Goal: Check status: Check status

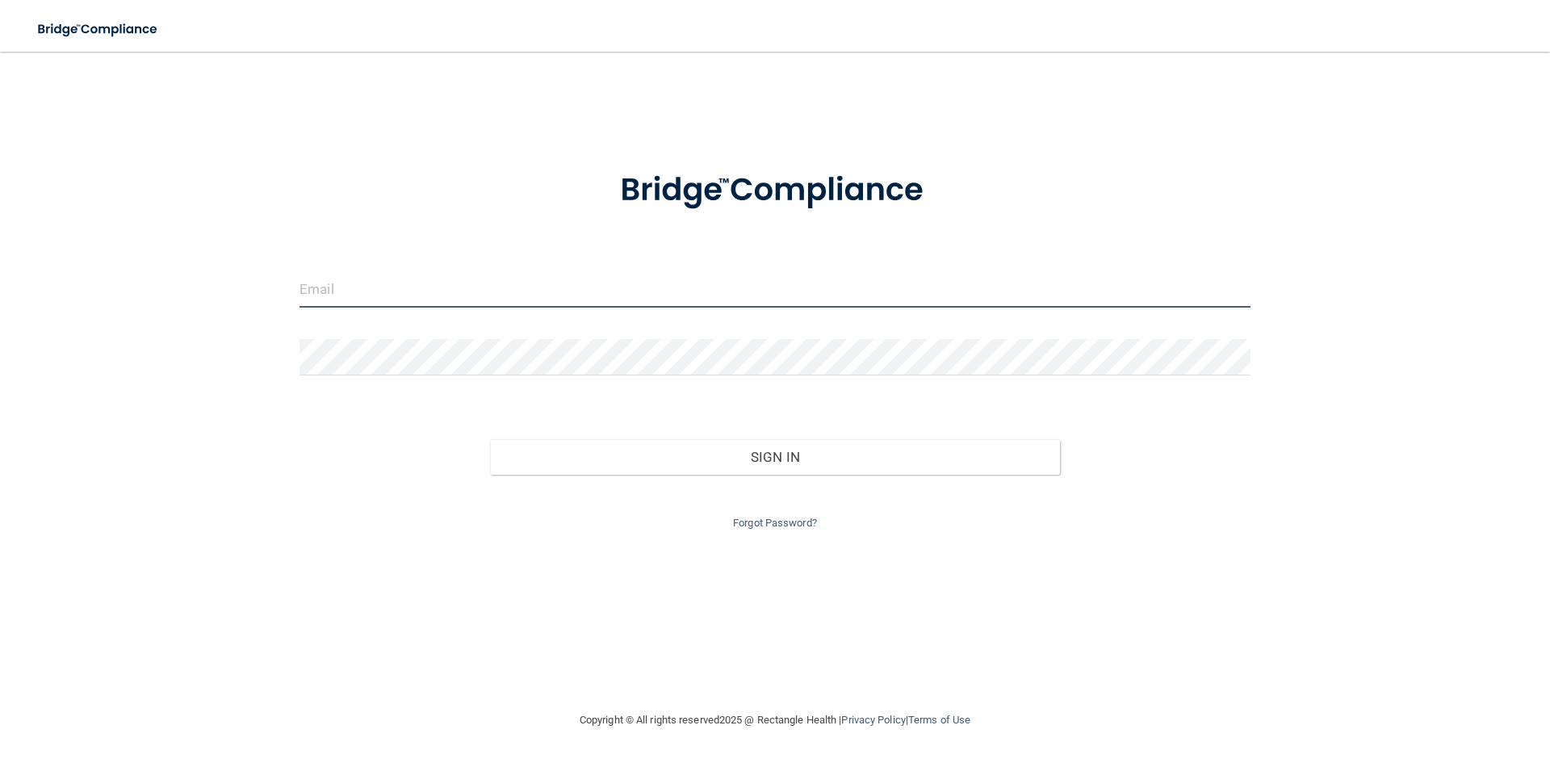
click at [604, 295] on input "email" at bounding box center [774, 289] width 951 height 36
type input "[EMAIL_ADDRESS][DOMAIN_NAME]"
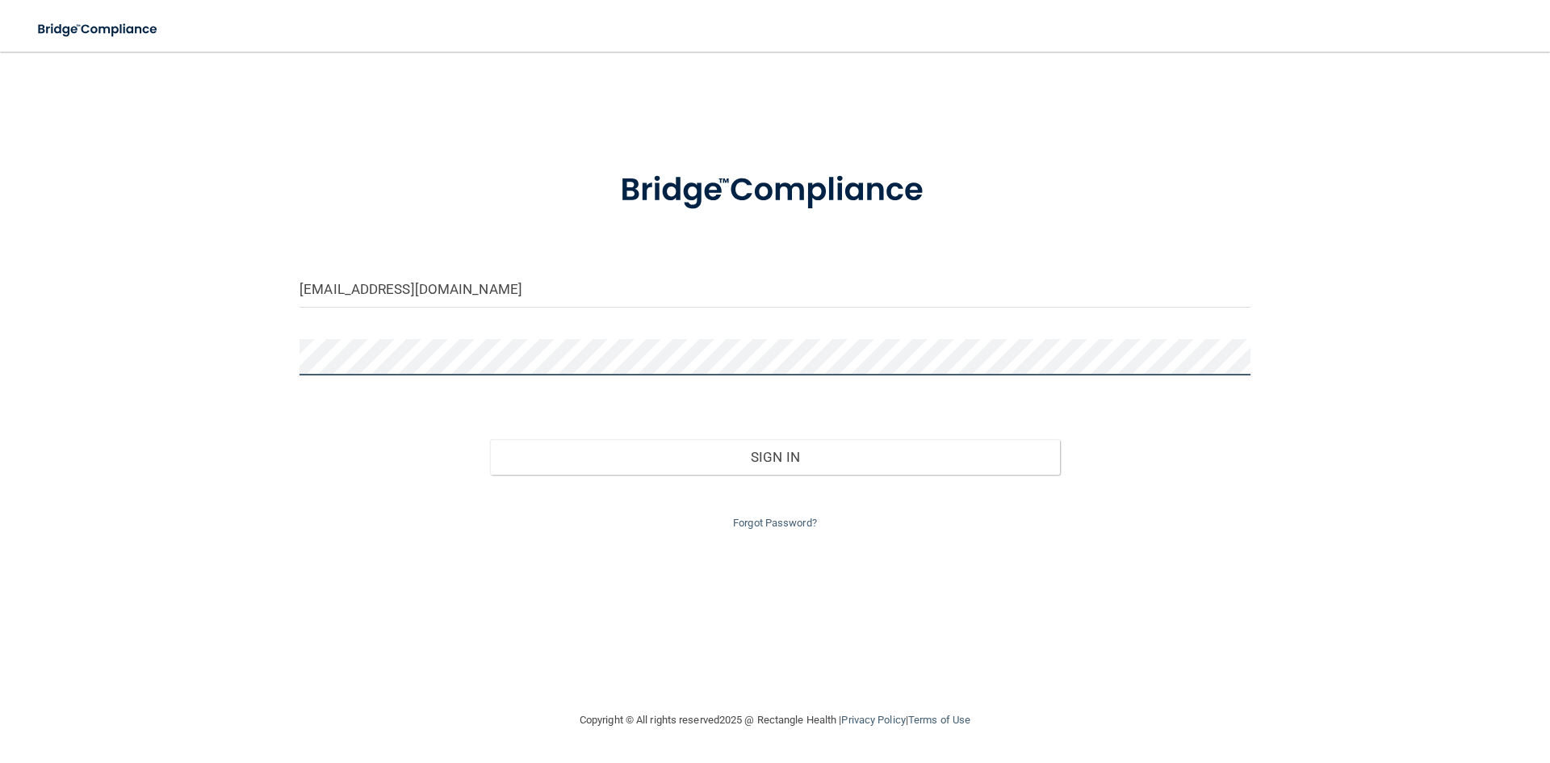
click at [490, 439] on button "Sign In" at bounding box center [775, 457] width 571 height 36
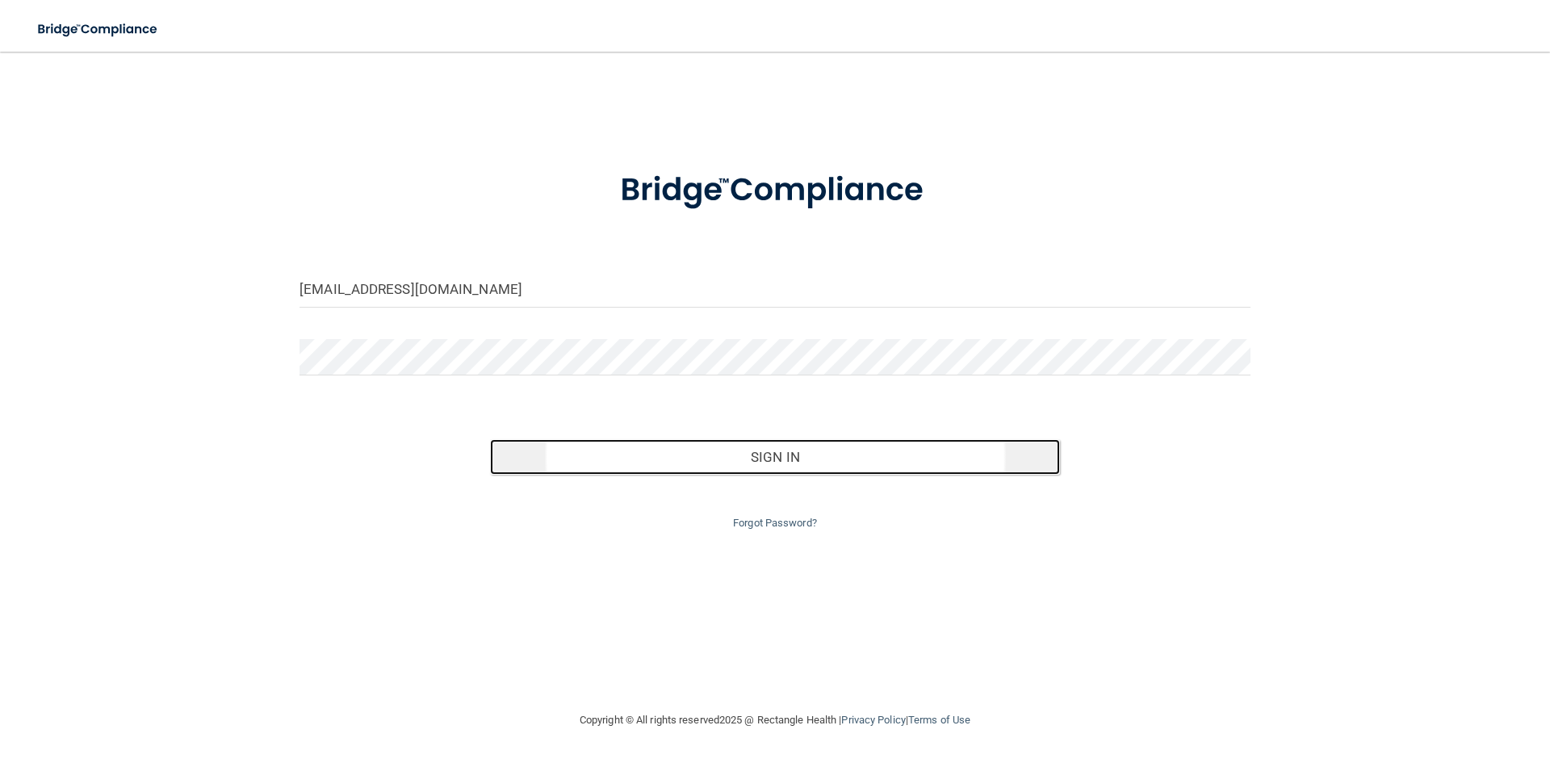
click at [727, 460] on button "Sign In" at bounding box center [775, 457] width 571 height 36
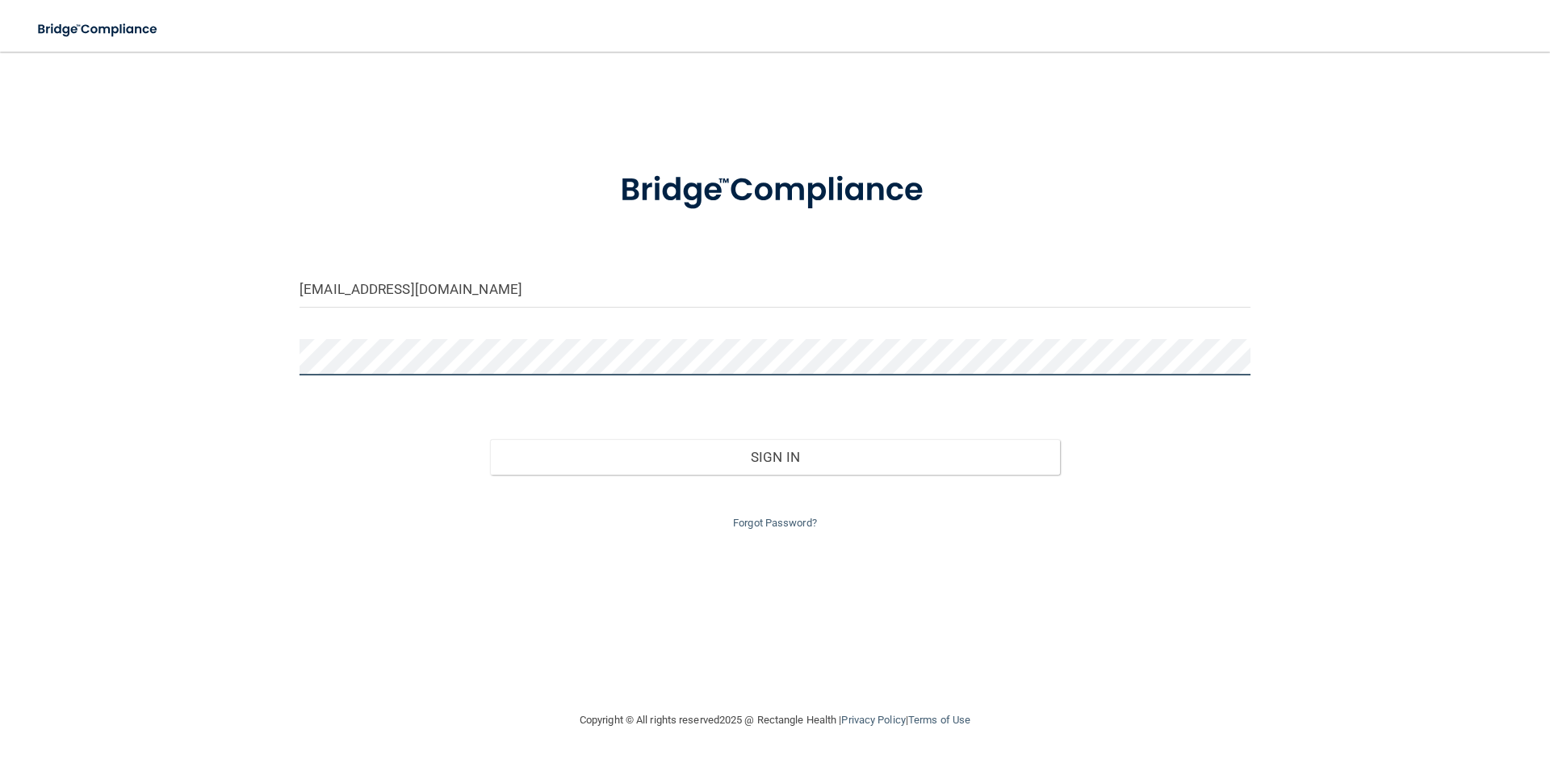
click at [490, 439] on button "Sign In" at bounding box center [775, 457] width 571 height 36
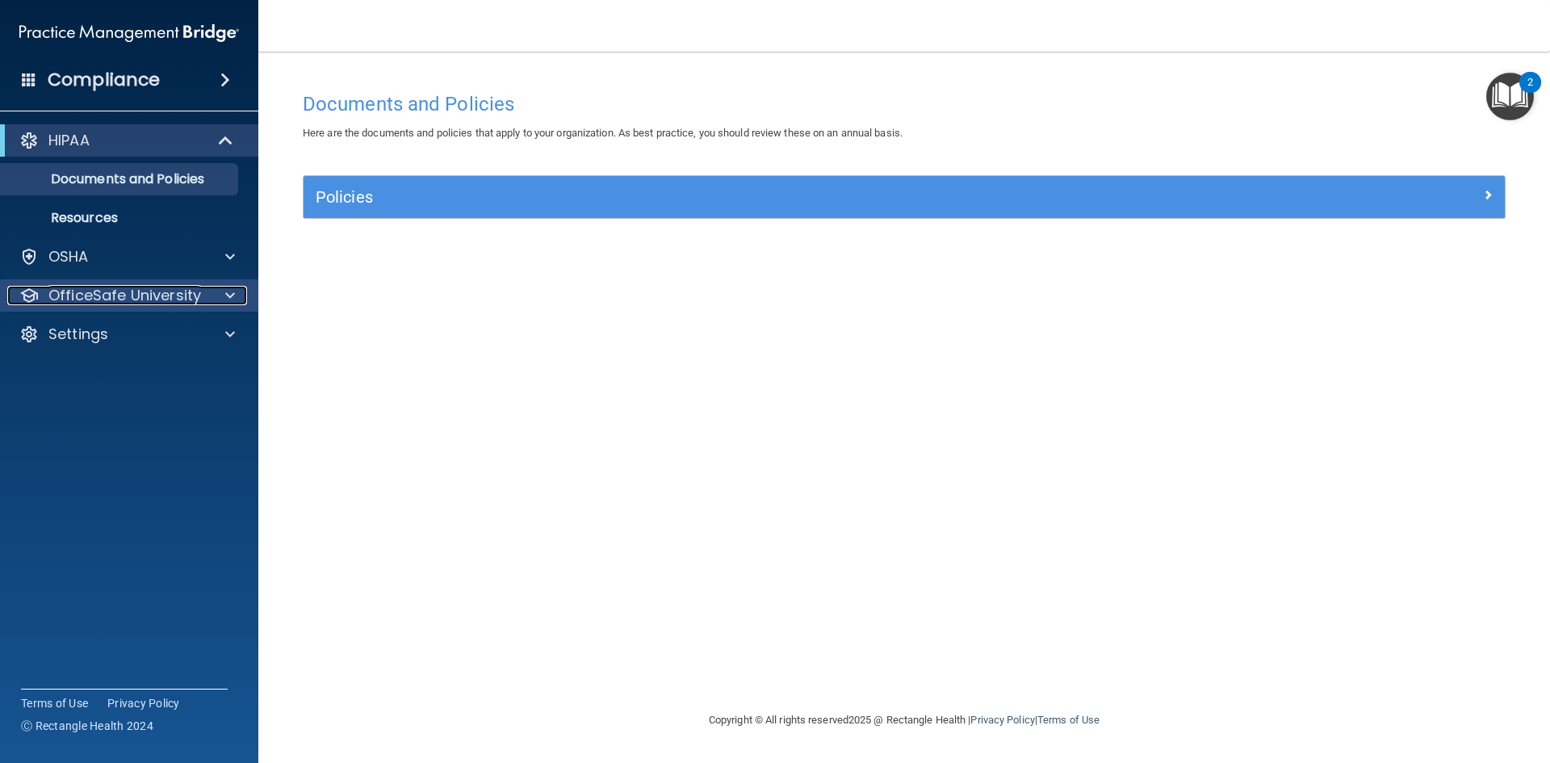
click at [190, 290] on p "OfficeSafe University" at bounding box center [124, 295] width 153 height 19
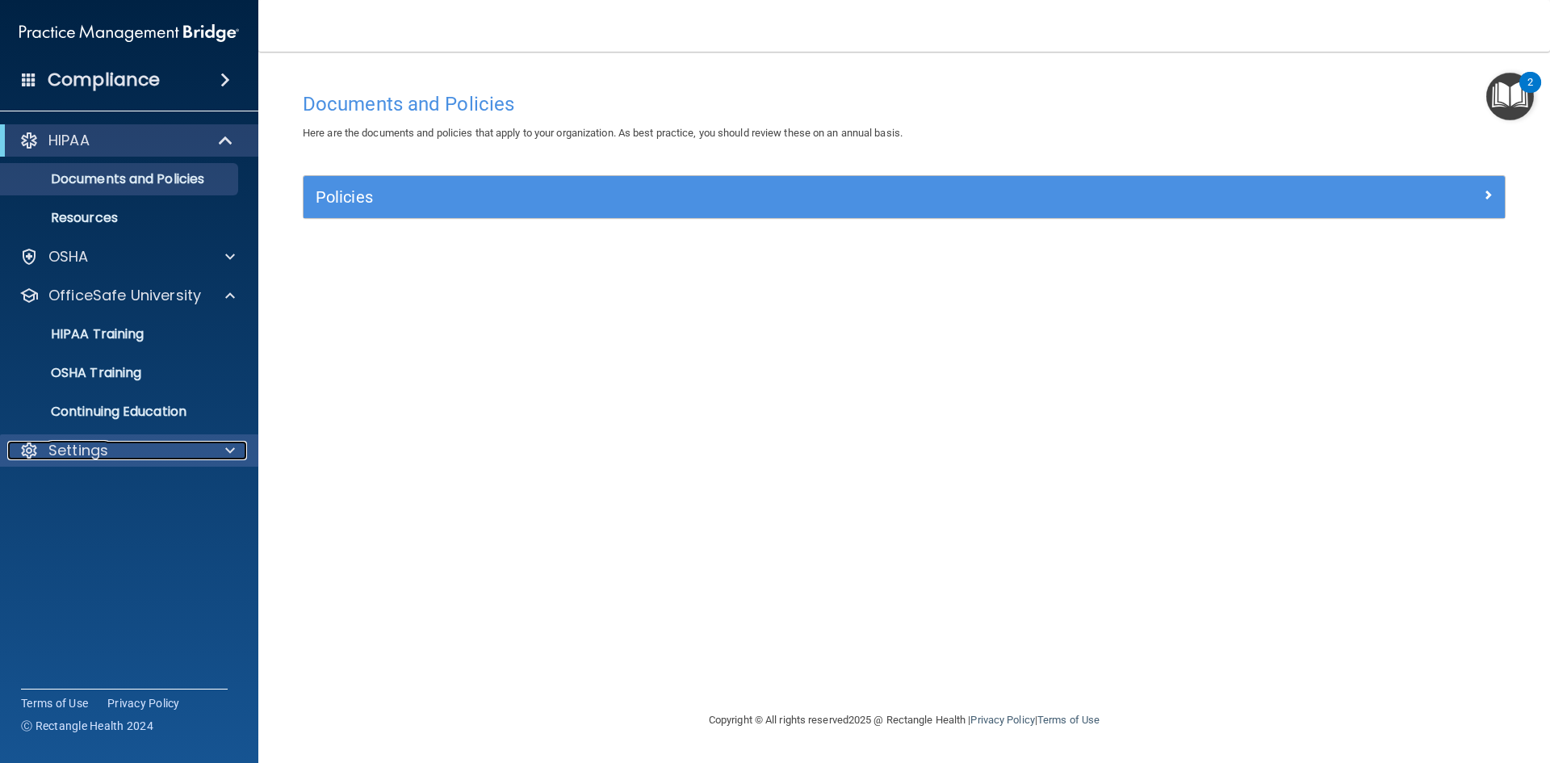
click at [107, 452] on p "Settings" at bounding box center [78, 450] width 60 height 19
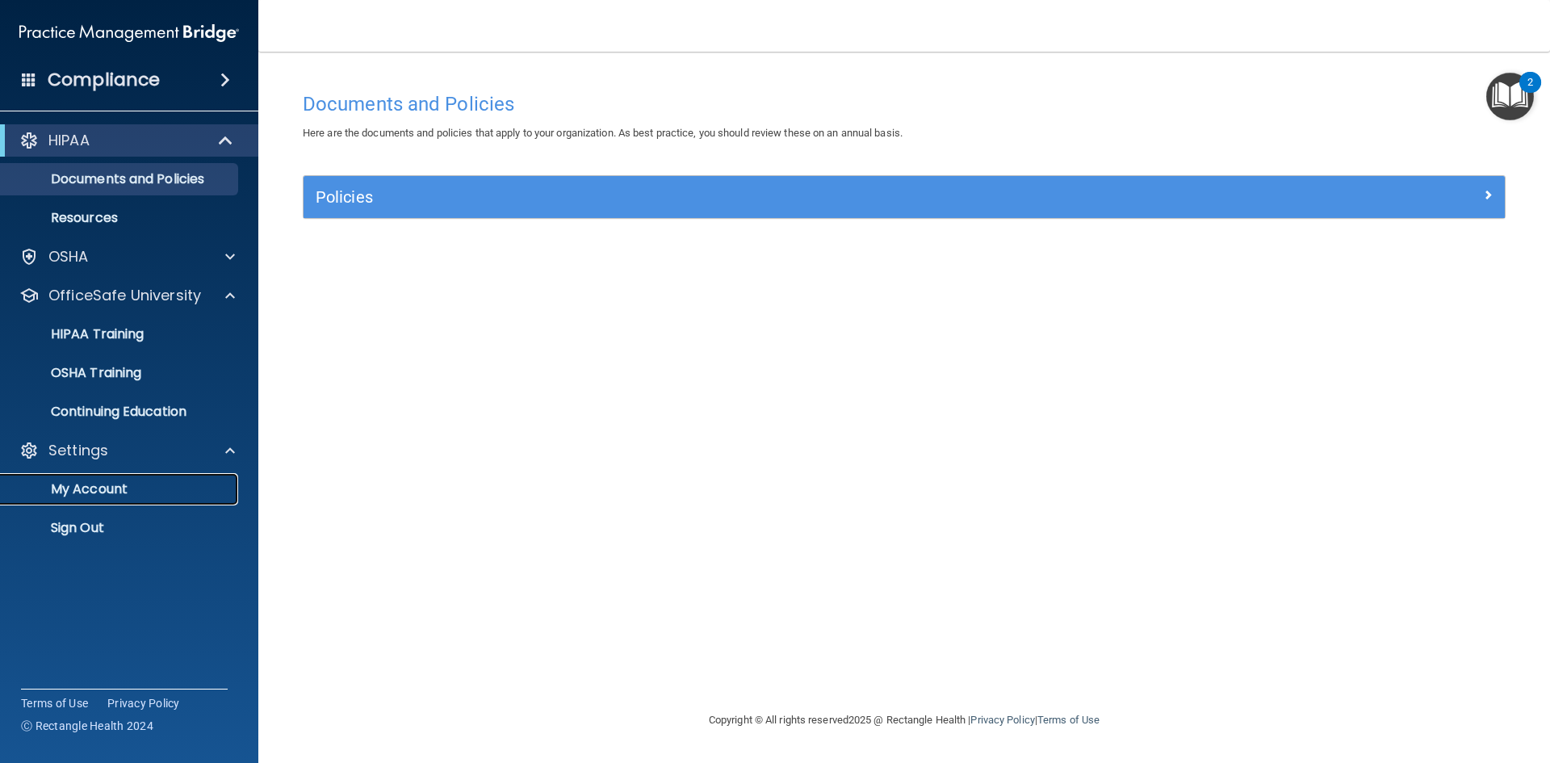
click at [93, 490] on p "My Account" at bounding box center [120, 489] width 220 height 16
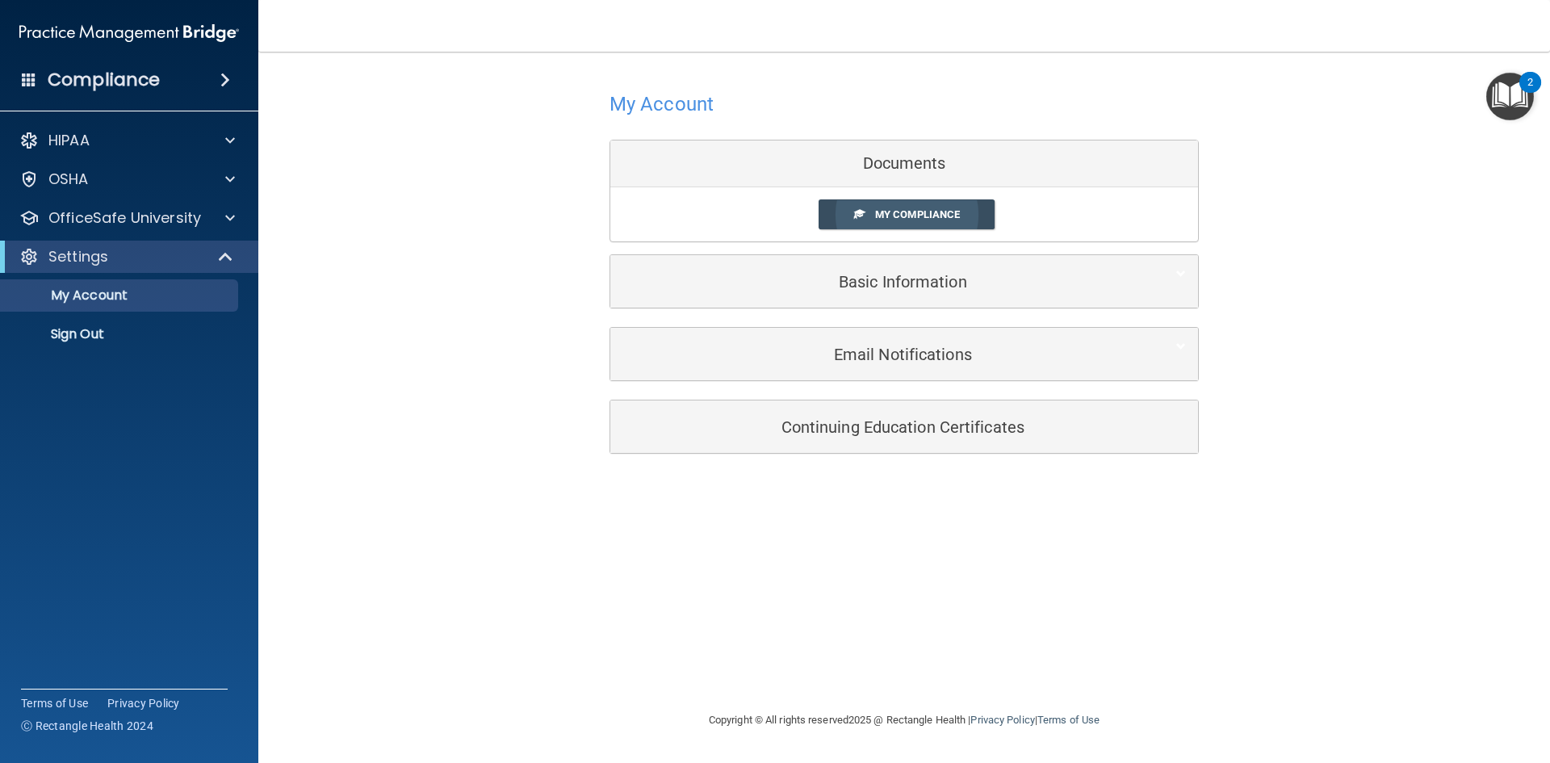
click at [919, 215] on span "My Compliance" at bounding box center [917, 214] width 85 height 12
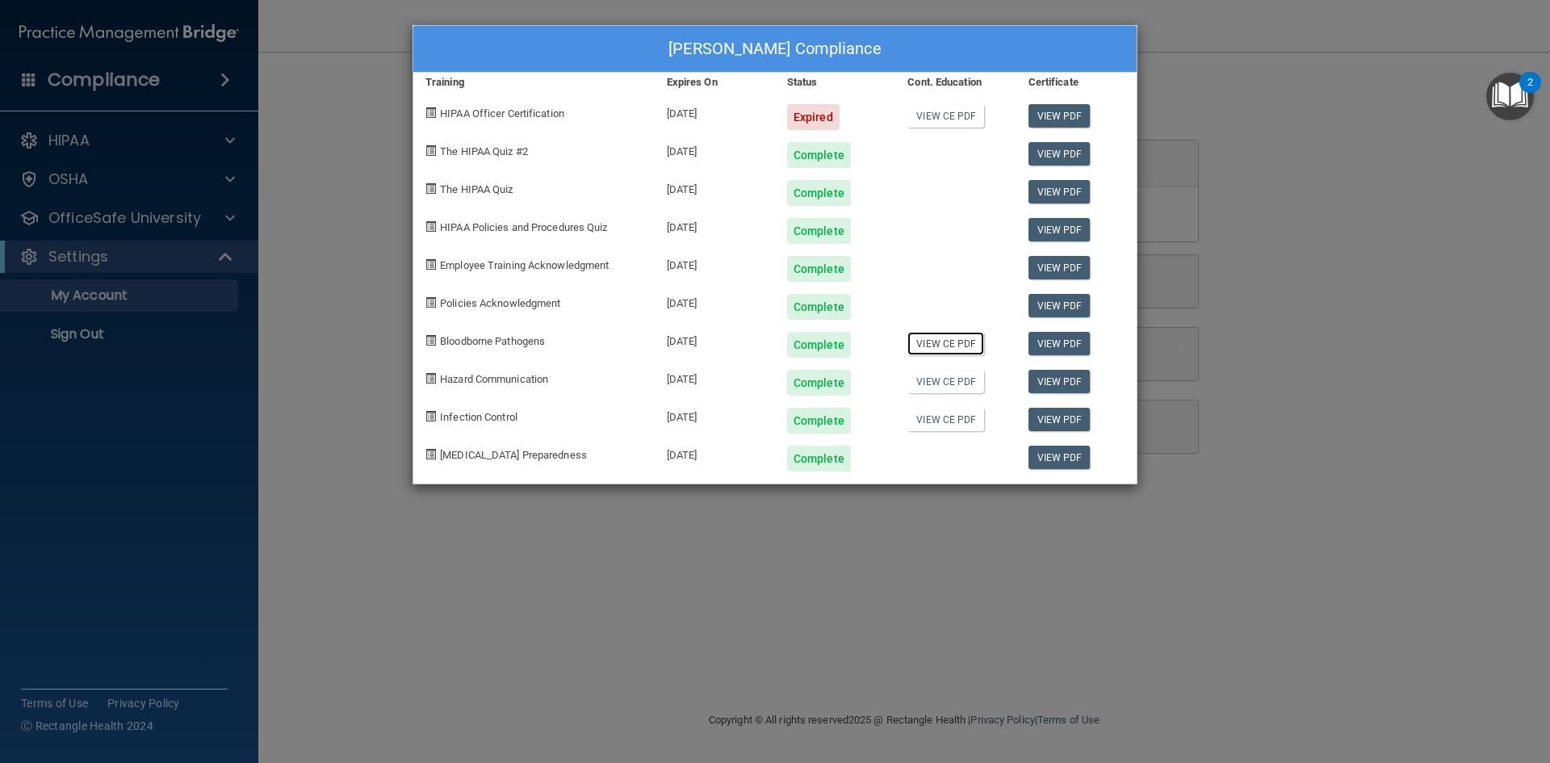
click at [933, 347] on link "View CE PDF" at bounding box center [945, 343] width 77 height 23
click at [950, 385] on link "View CE PDF" at bounding box center [945, 381] width 77 height 23
click at [940, 425] on link "View CE PDF" at bounding box center [945, 419] width 77 height 23
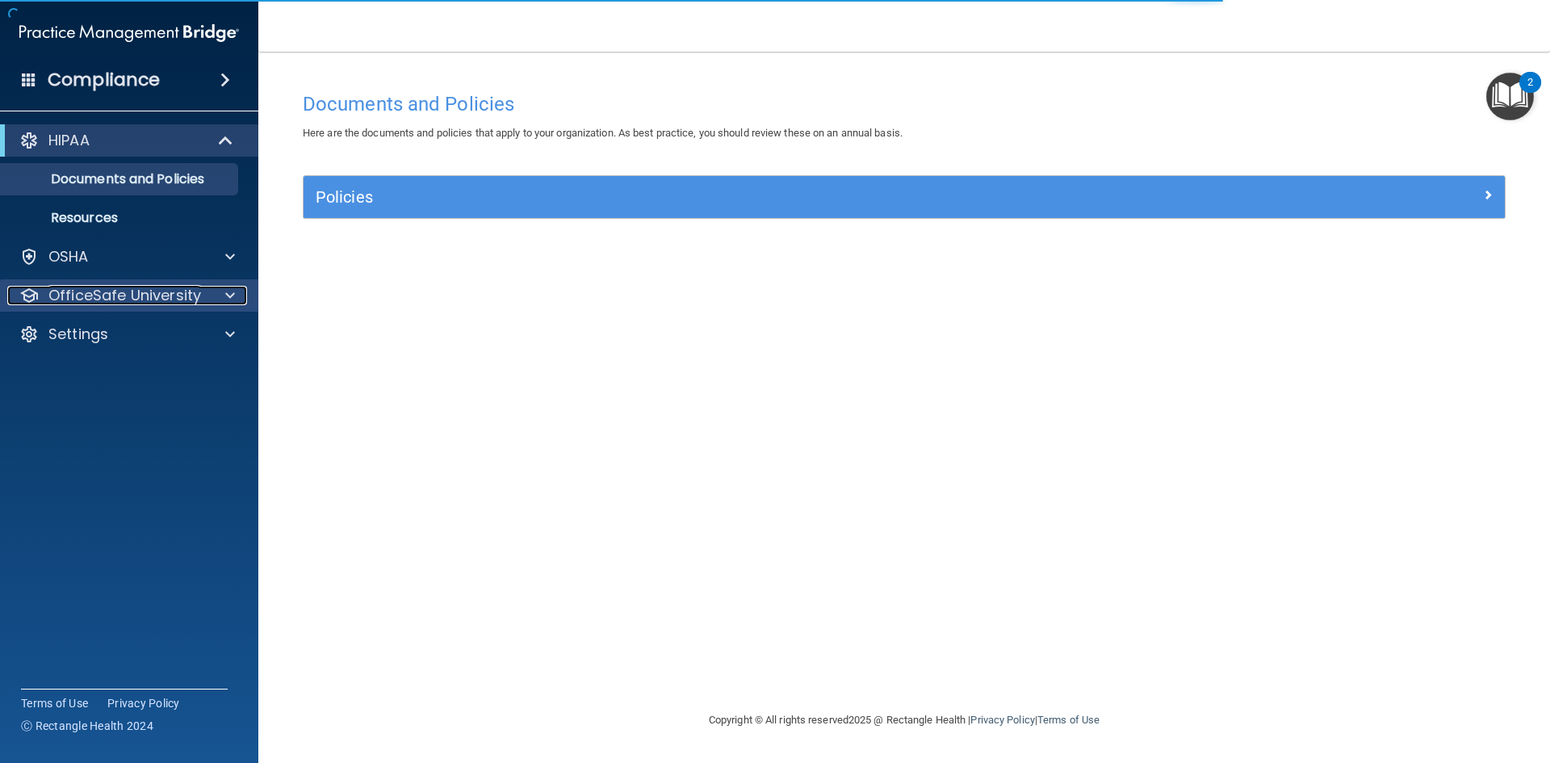
click at [84, 293] on p "OfficeSafe University" at bounding box center [124, 295] width 153 height 19
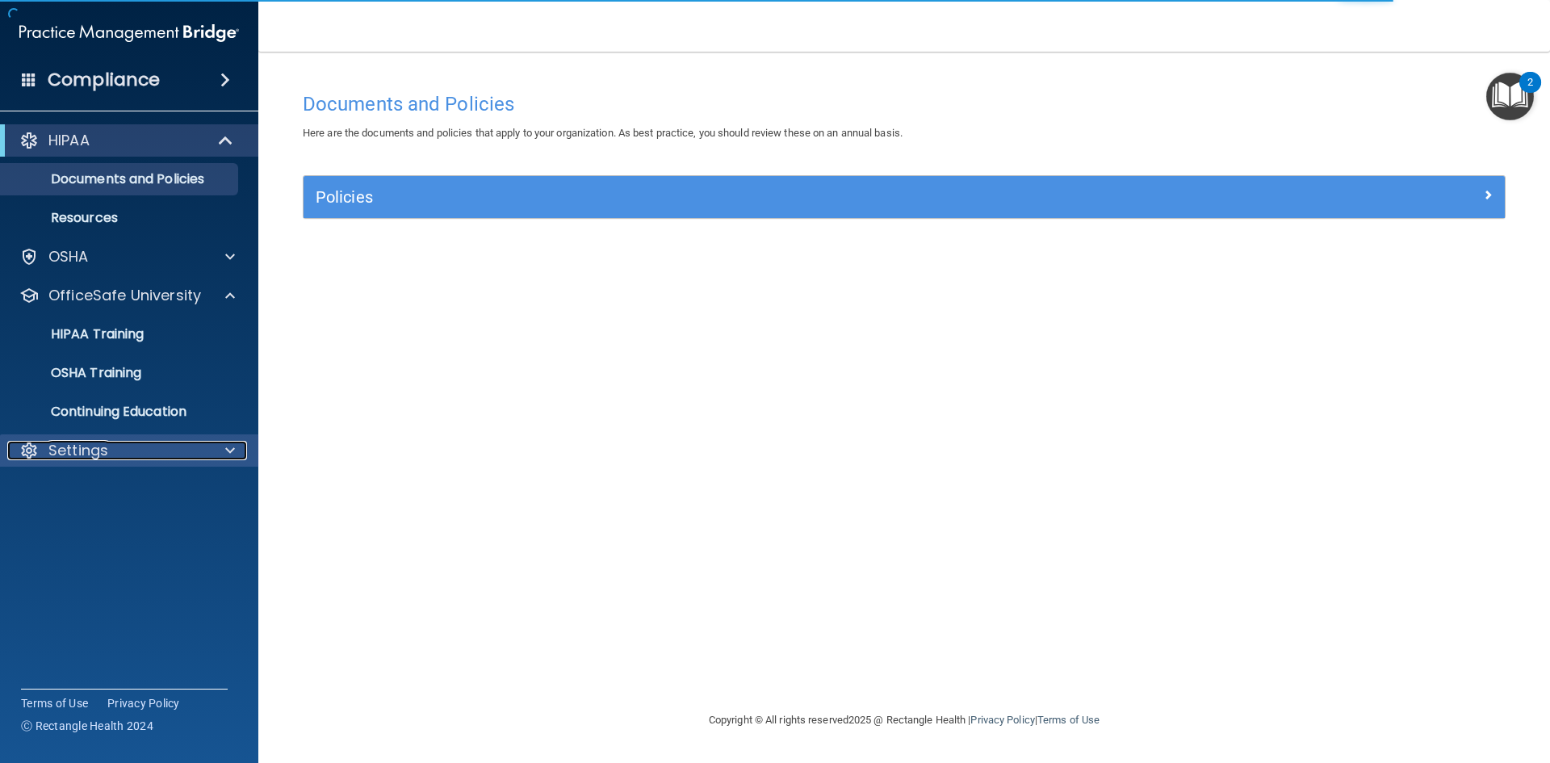
click at [77, 448] on p "Settings" at bounding box center [78, 450] width 60 height 19
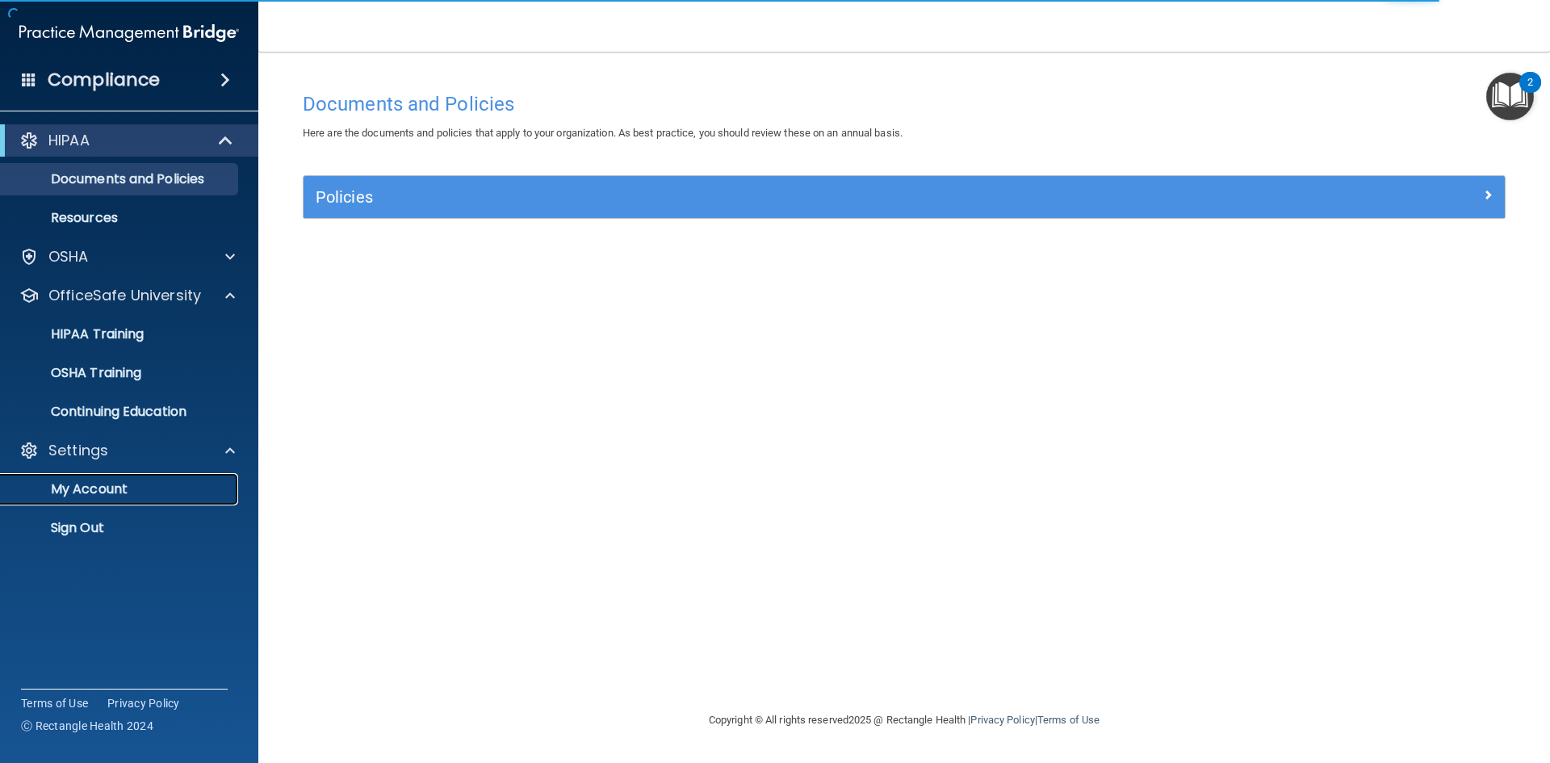
click at [94, 498] on link "My Account" at bounding box center [111, 489] width 254 height 32
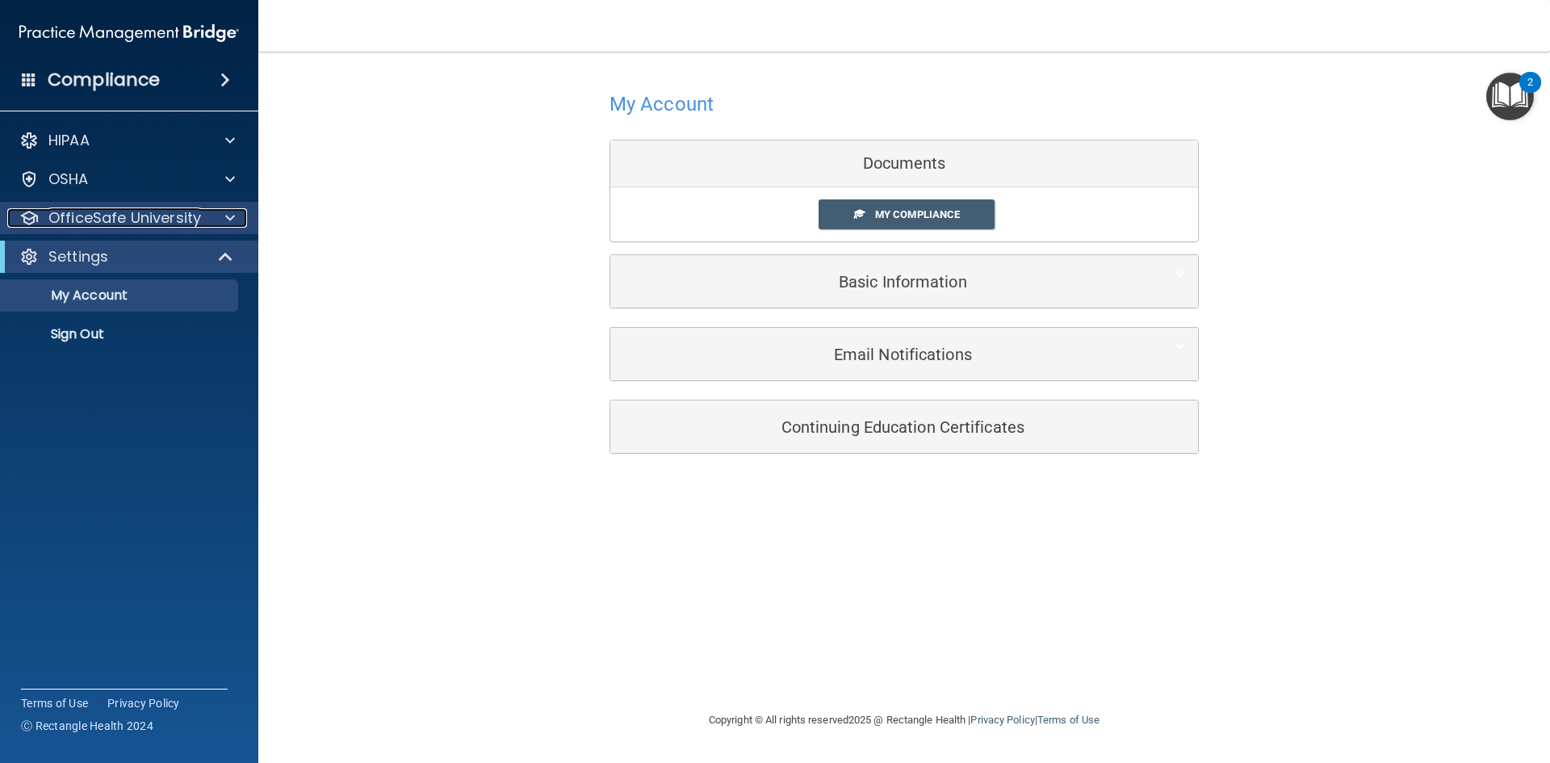
click at [228, 211] on span at bounding box center [230, 217] width 10 height 19
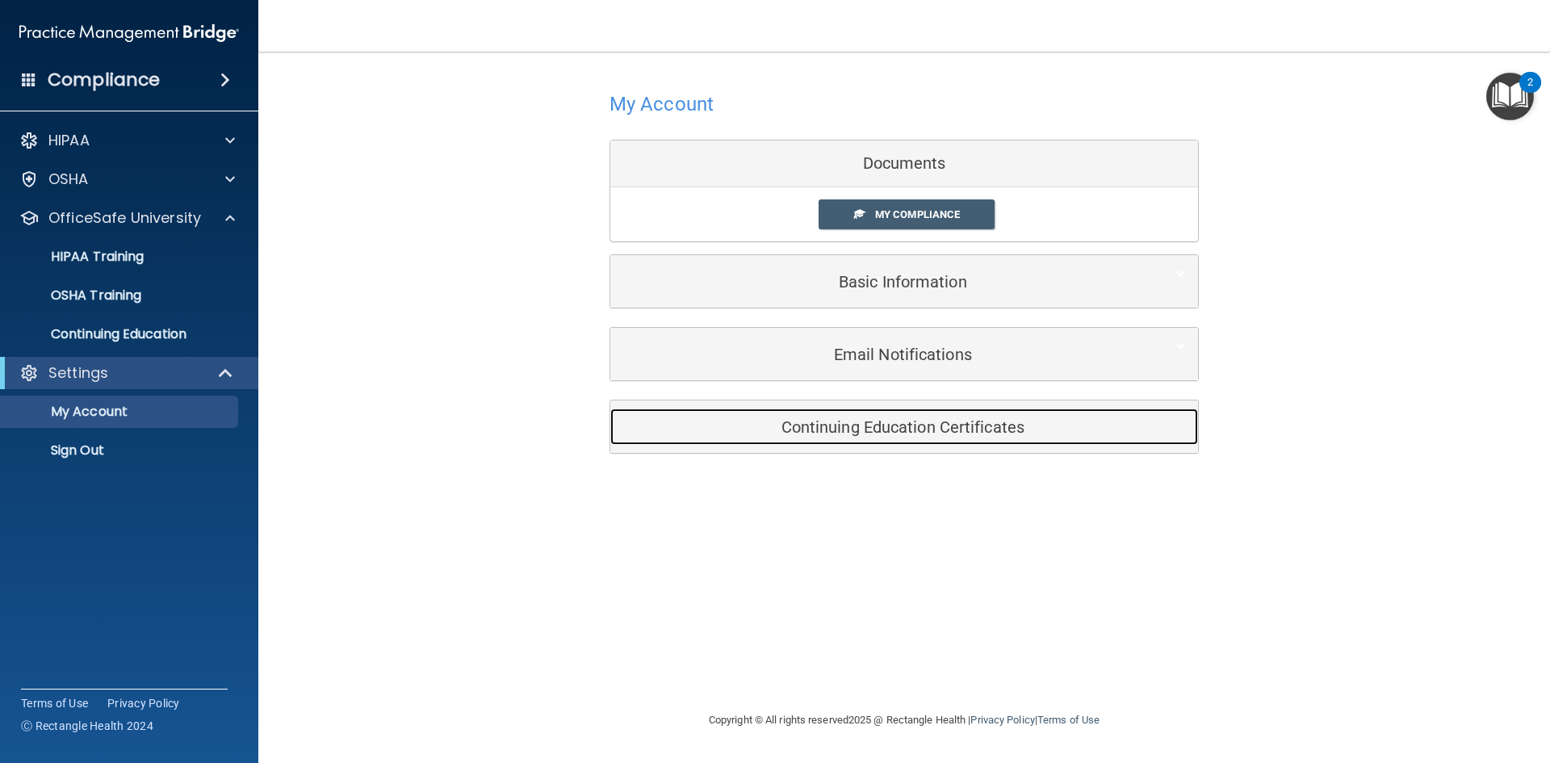
click at [775, 428] on h5 "Continuing Education Certificates" at bounding box center [879, 427] width 514 height 18
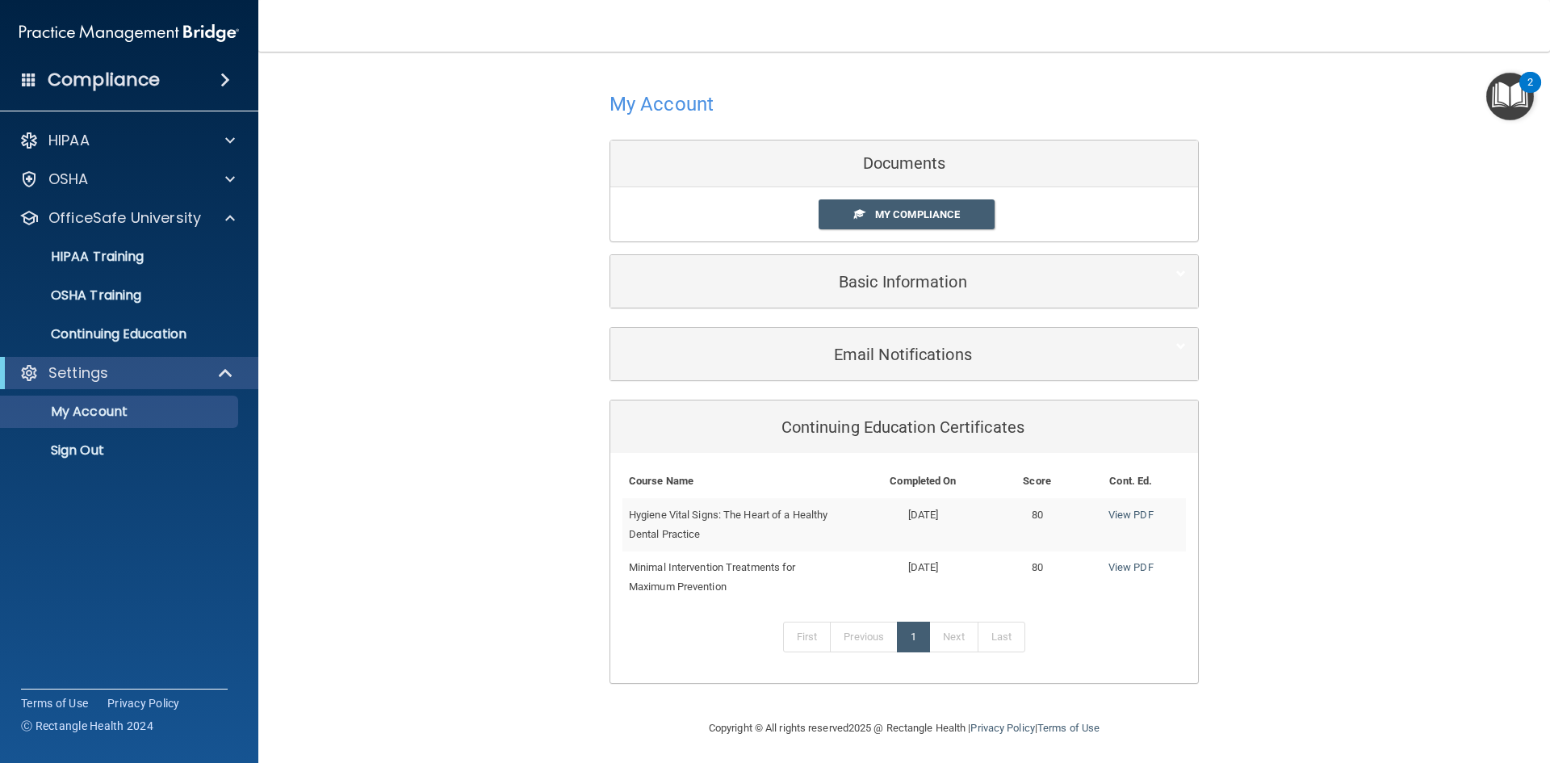
click at [390, 391] on div "My Account Documents My Compliance My Compliance My BAA Basic Information Full …" at bounding box center [904, 385] width 1227 height 634
